Goal: Task Accomplishment & Management: Manage account settings

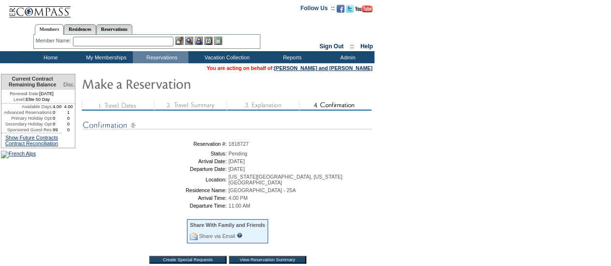
scroll to position [38, 0]
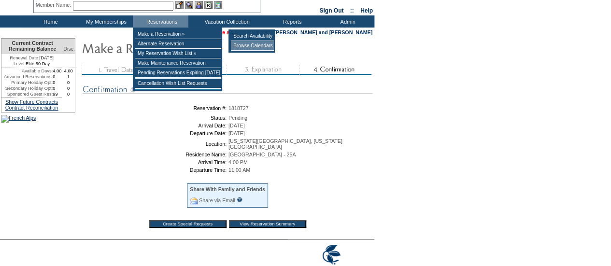
click at [271, 44] on td "Browse Calendars" at bounding box center [252, 46] width 43 height 10
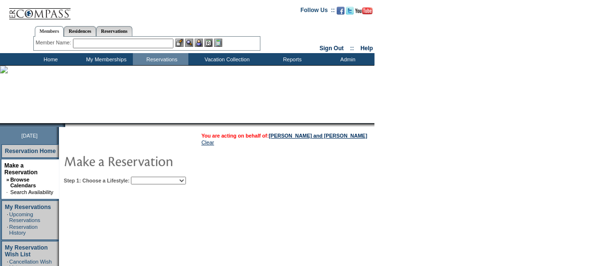
click at [172, 180] on select "My Favorites Beach Leisure Metropolitan Mountain OIAL for Adventure OIAL for Co…" at bounding box center [158, 181] width 55 height 8
select select "Metropolitan"
click at [147, 177] on select "My Favorites Beach Leisure Metropolitan Mountain OIAL for Adventure OIAL for Co…" at bounding box center [158, 181] width 55 height 8
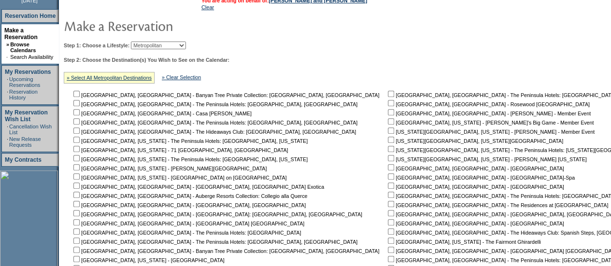
scroll to position [140, 0]
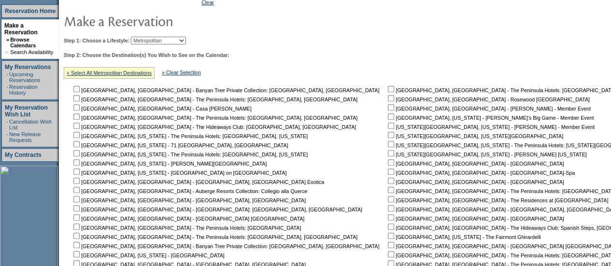
click at [388, 136] on input "checkbox" at bounding box center [391, 135] width 6 height 6
checkbox input "true"
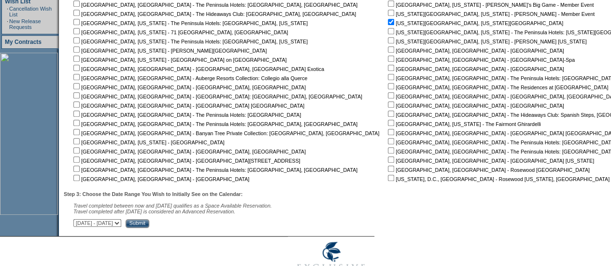
scroll to position [287, 0]
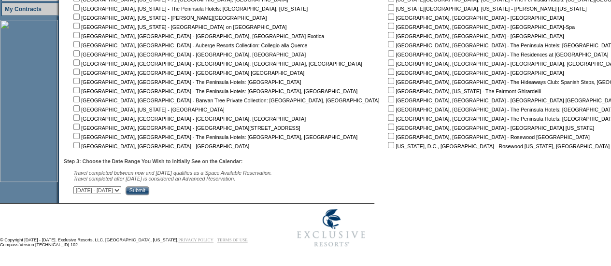
click at [121, 194] on select "September 30, 2025 - November 14, 2025 November 15, 2025 - December 29, 2025 De…" at bounding box center [97, 190] width 48 height 8
select select "8/12/2026|9/25/2026"
click at [78, 187] on select "September 30, 2025 - November 14, 2025 November 15, 2025 - December 29, 2025 De…" at bounding box center [97, 190] width 48 height 8
click at [149, 191] on input "Submit" at bounding box center [138, 190] width 24 height 9
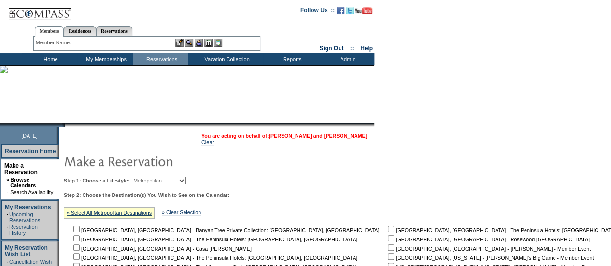
click at [342, 135] on link "[PERSON_NAME] and [PERSON_NAME]" at bounding box center [317, 136] width 98 height 6
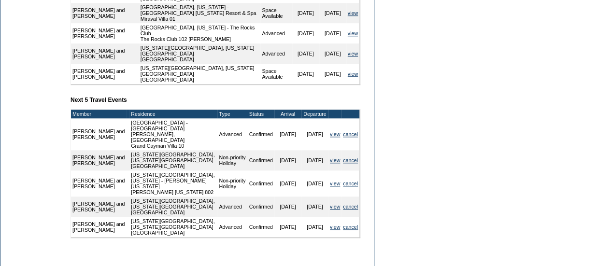
scroll to position [436, 0]
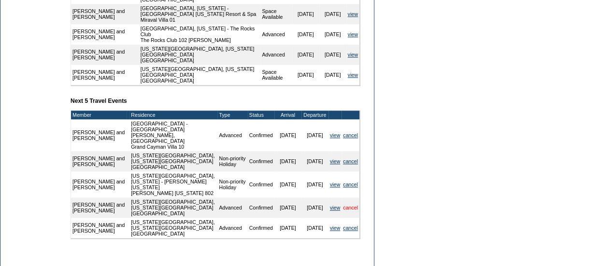
click at [350, 205] on link "cancel" at bounding box center [350, 208] width 15 height 6
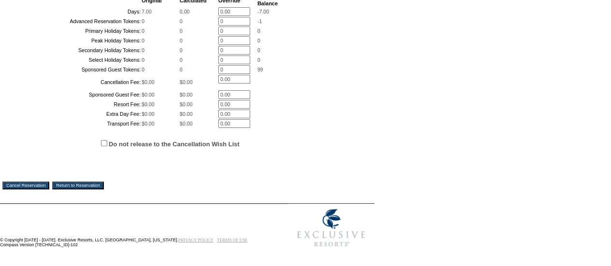
scroll to position [295, 0]
click at [20, 183] on input "Cancel Reservation" at bounding box center [25, 186] width 47 height 8
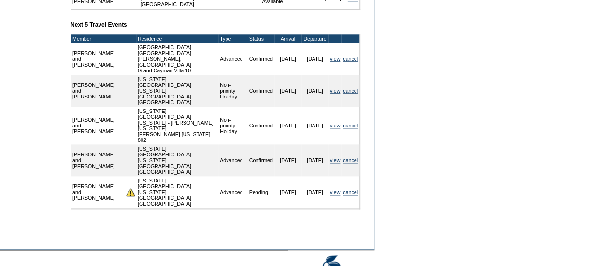
scroll to position [512, 0]
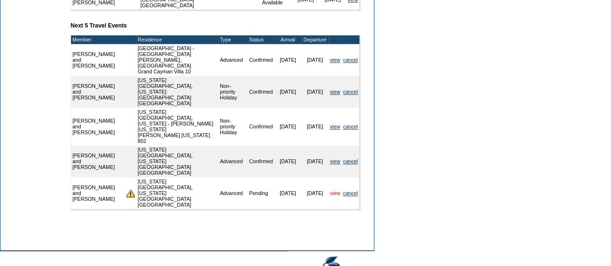
click at [330, 190] on link "view" at bounding box center [335, 193] width 10 height 6
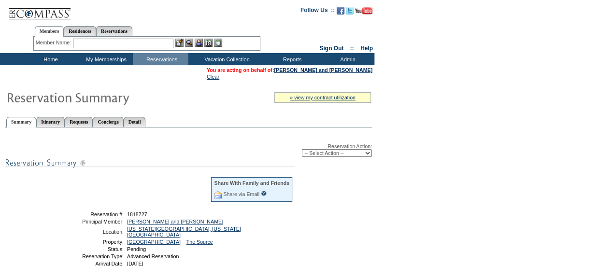
drag, startPoint x: 0, startPoint y: 0, endPoint x: 329, endPoint y: 152, distance: 362.7
click at [329, 152] on select "-- Select Action -- Modify Reservation Dates Modify Reservation Cost Modify Occ…" at bounding box center [337, 153] width 70 height 8
select select "ConfirmRes"
click at [302, 150] on select "-- Select Action -- Modify Reservation Dates Modify Reservation Cost Modify Occ…" at bounding box center [337, 153] width 70 height 8
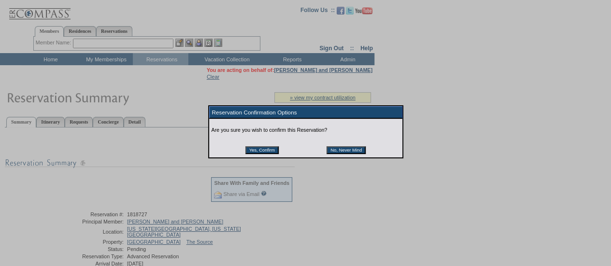
click at [265, 153] on input "Yes, Confirm" at bounding box center [261, 150] width 33 height 8
